Goal: Browse casually

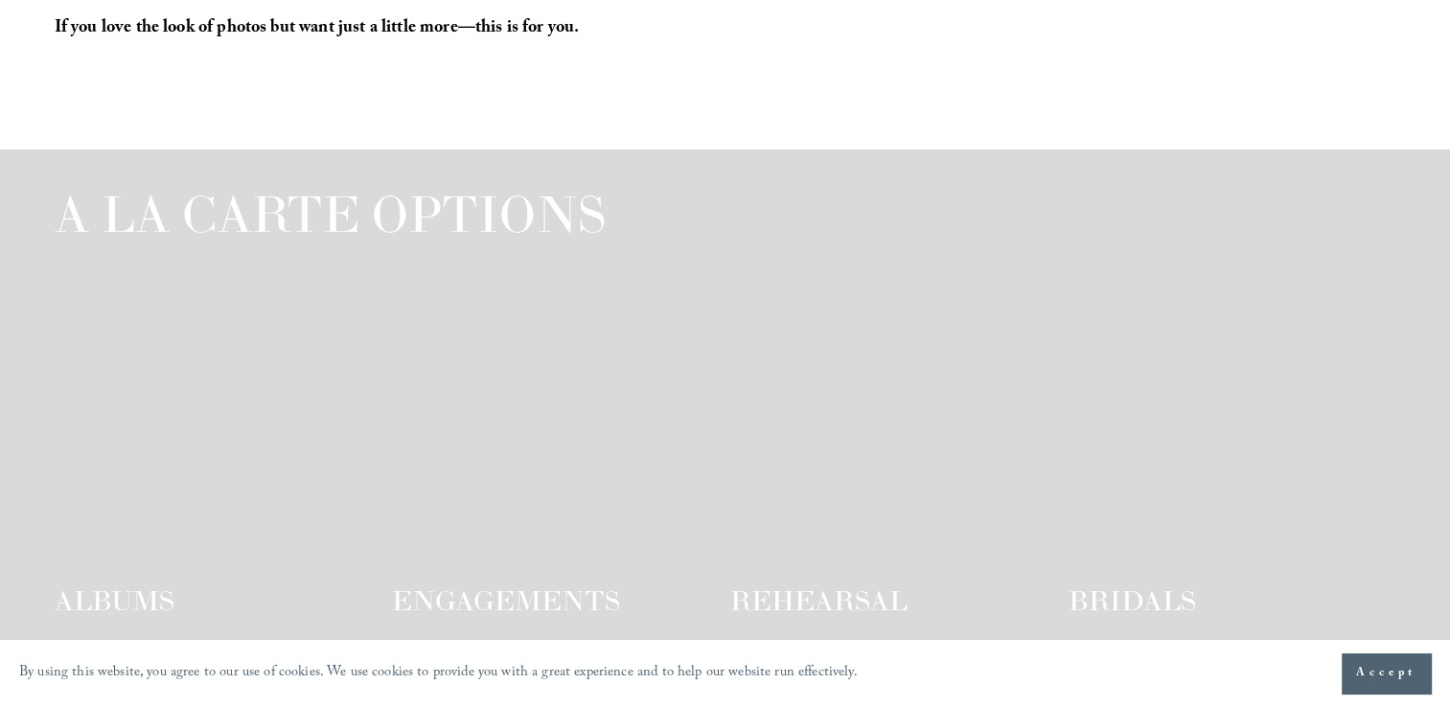
scroll to position [2550, 0]
